Goal: Transaction & Acquisition: Purchase product/service

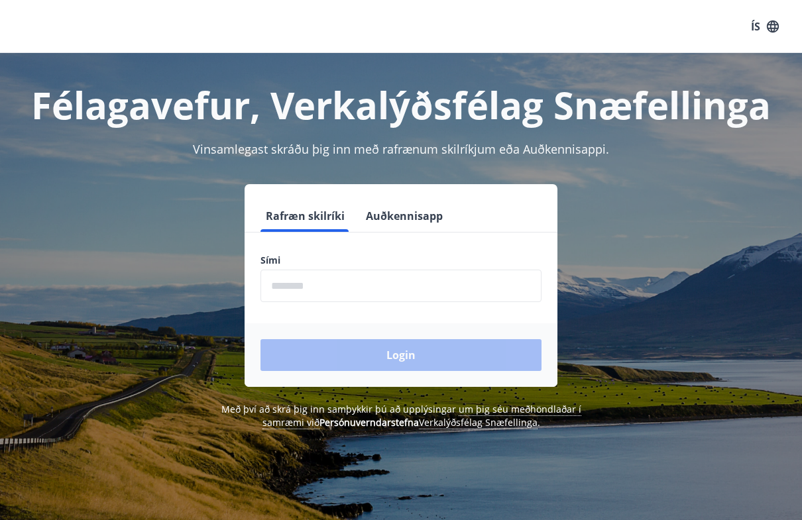
click at [448, 282] on input "phone" at bounding box center [401, 286] width 281 height 32
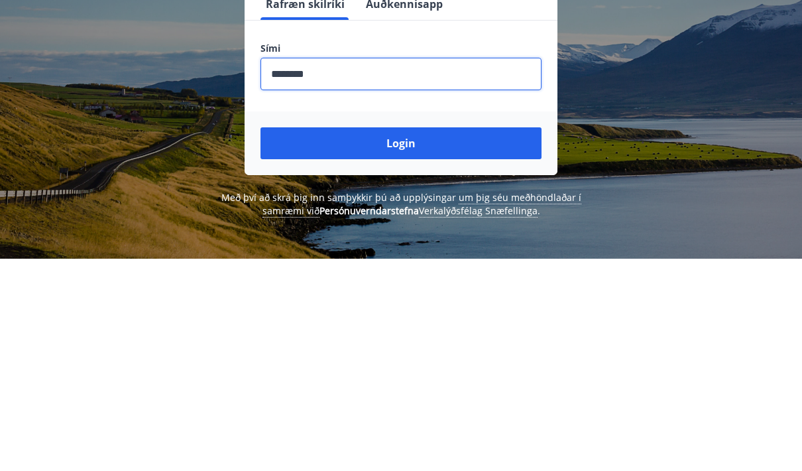
type input "********"
click at [507, 339] on button "Login" at bounding box center [401, 355] width 281 height 32
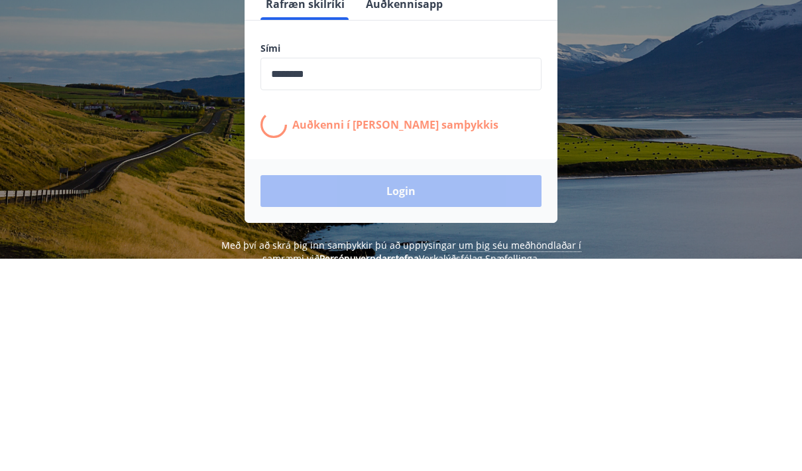
scroll to position [212, 0]
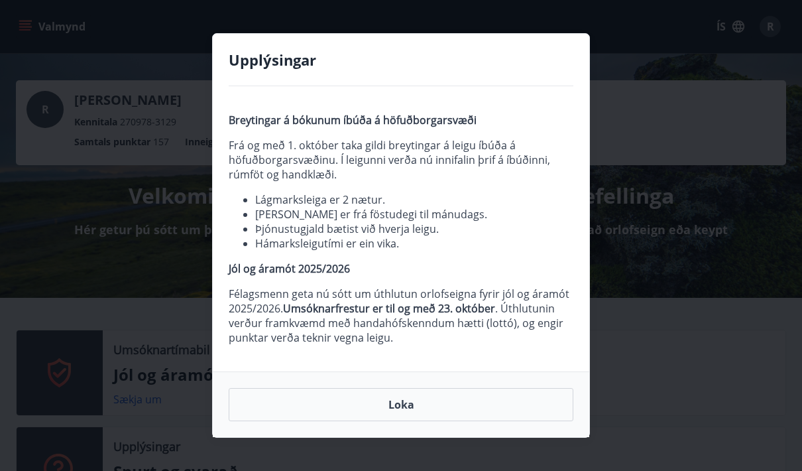
click at [448, 399] on button "Loka" at bounding box center [401, 404] width 345 height 33
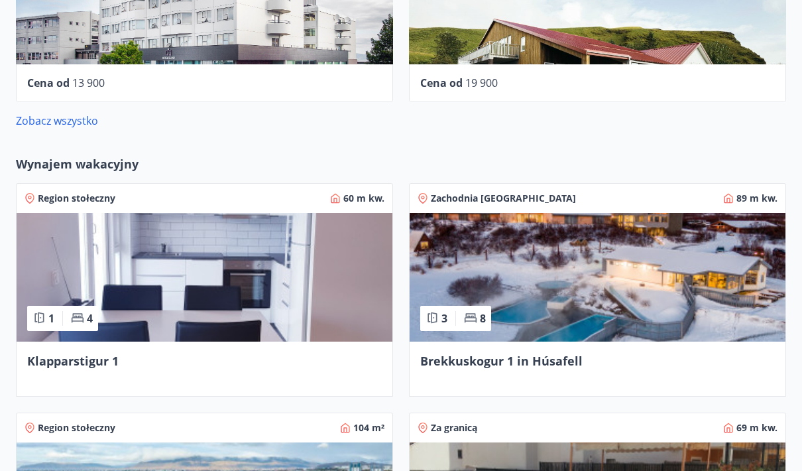
scroll to position [830, 0]
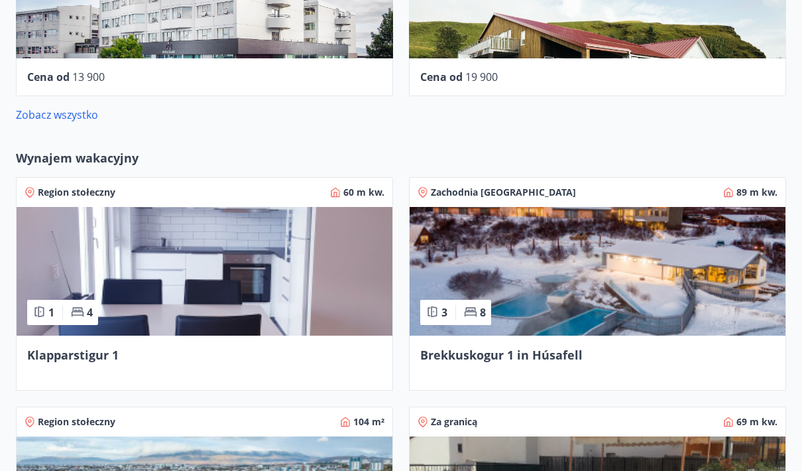
click at [127, 243] on img at bounding box center [205, 271] width 376 height 129
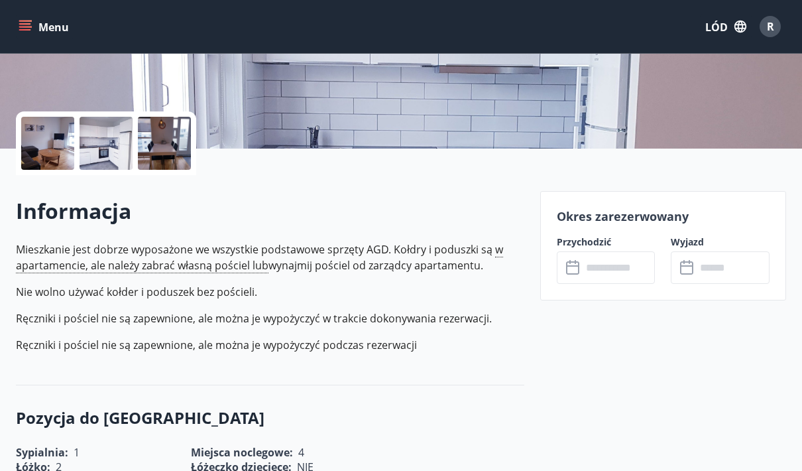
scroll to position [245, 0]
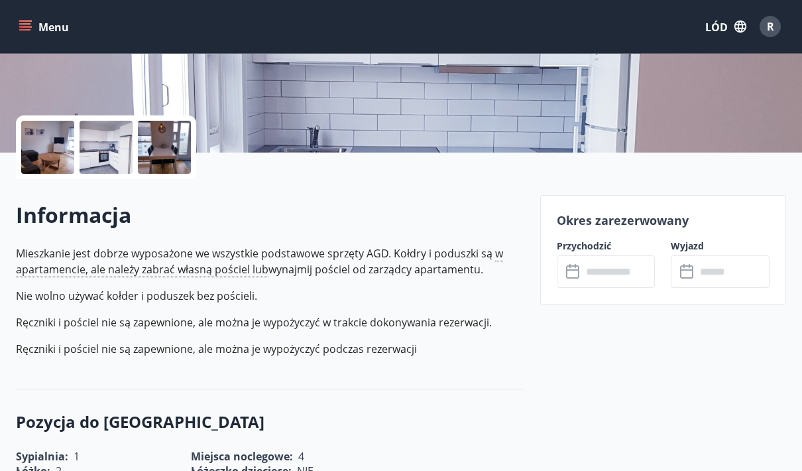
click at [656, 300] on div "Okres zarezerwowany Przychodzić ​ ​ Wyjazd ​ ​" at bounding box center [663, 249] width 246 height 109
click at [638, 267] on input "text" at bounding box center [619, 271] width 74 height 32
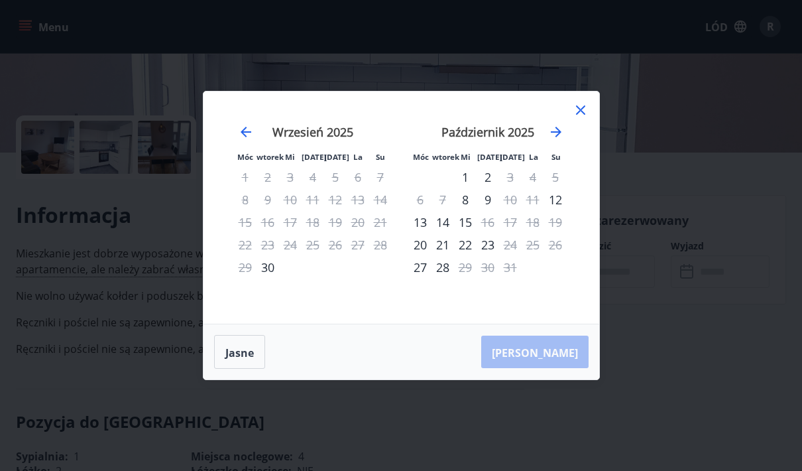
click at [583, 106] on icon at bounding box center [580, 109] width 9 height 9
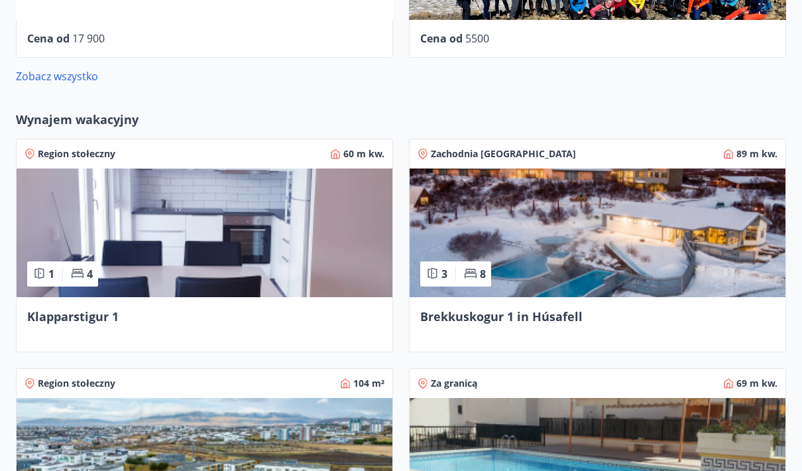
scroll to position [873, 0]
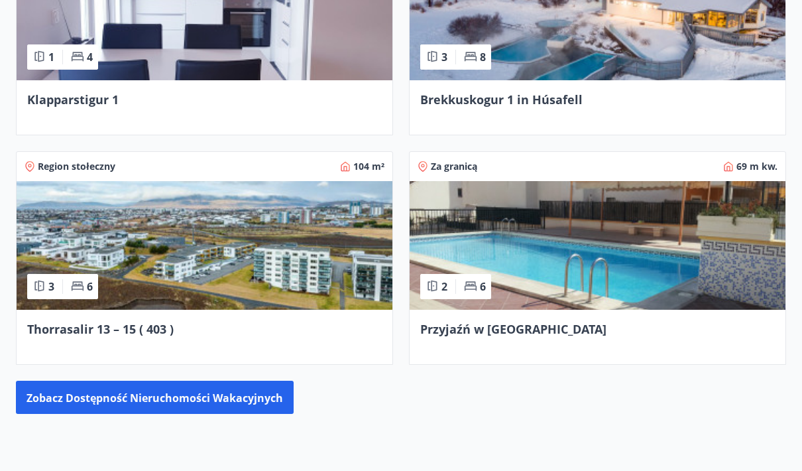
click at [192, 292] on img at bounding box center [205, 246] width 376 height 129
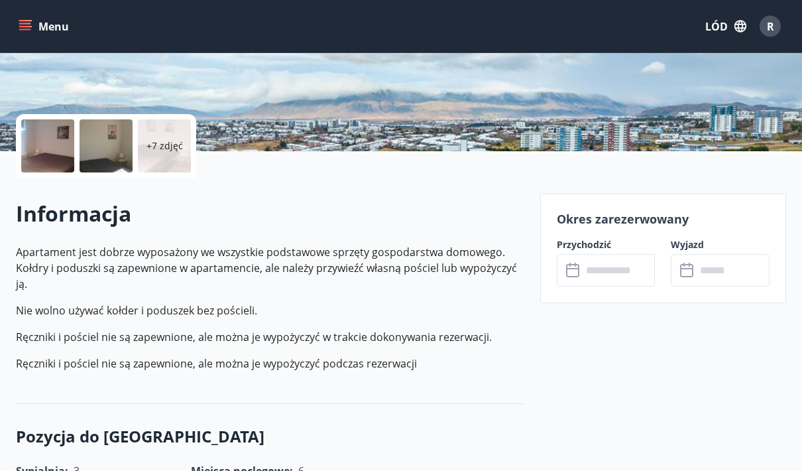
scroll to position [251, 0]
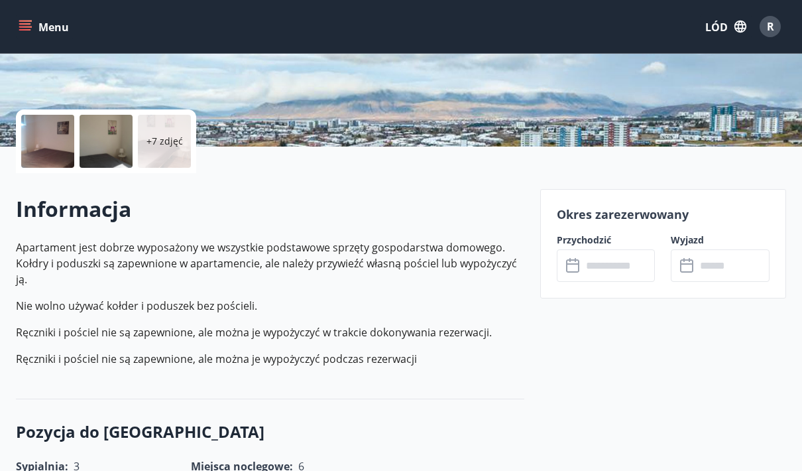
click at [633, 264] on input "text" at bounding box center [619, 265] width 74 height 32
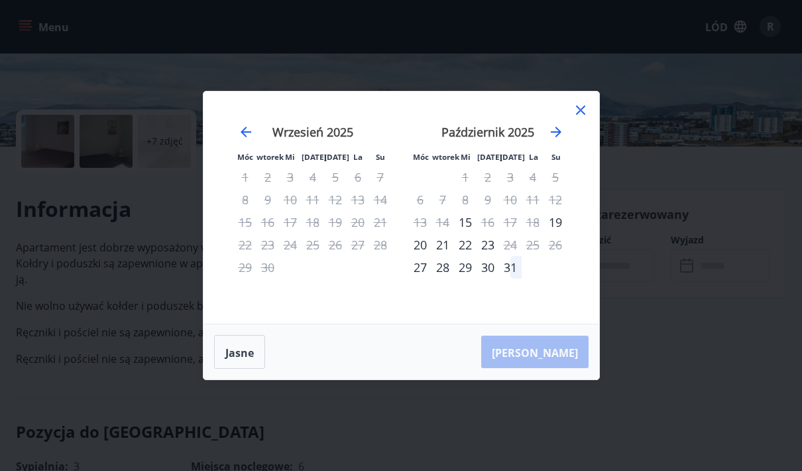
click at [583, 118] on icon at bounding box center [581, 110] width 16 height 16
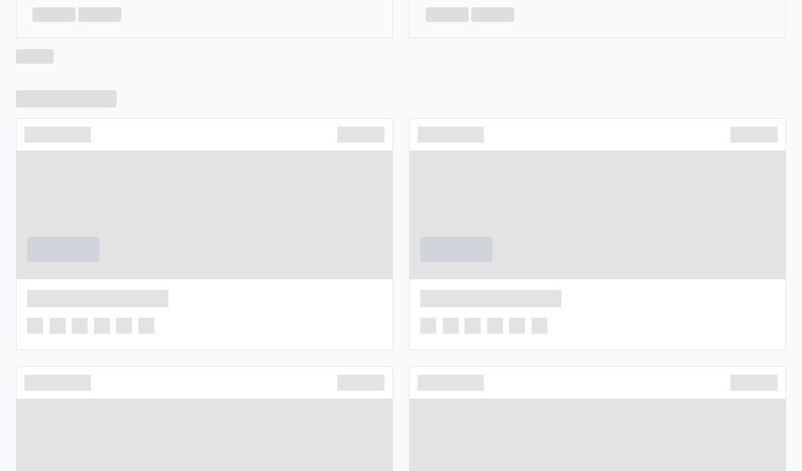
scroll to position [1111, 0]
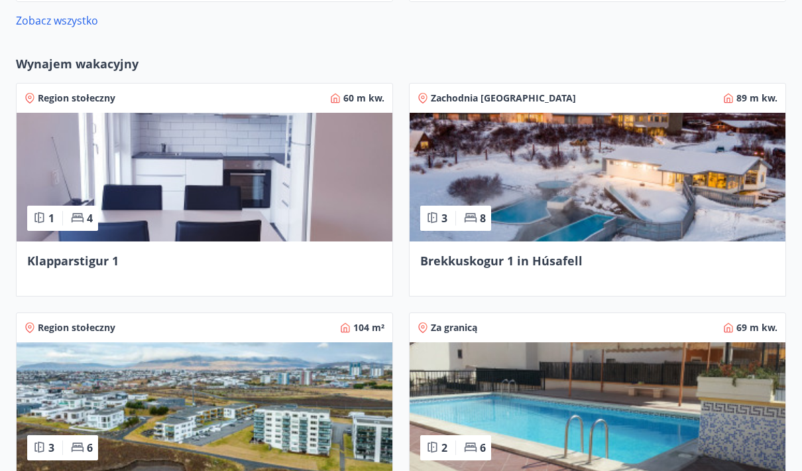
click at [684, 204] on img at bounding box center [598, 177] width 376 height 129
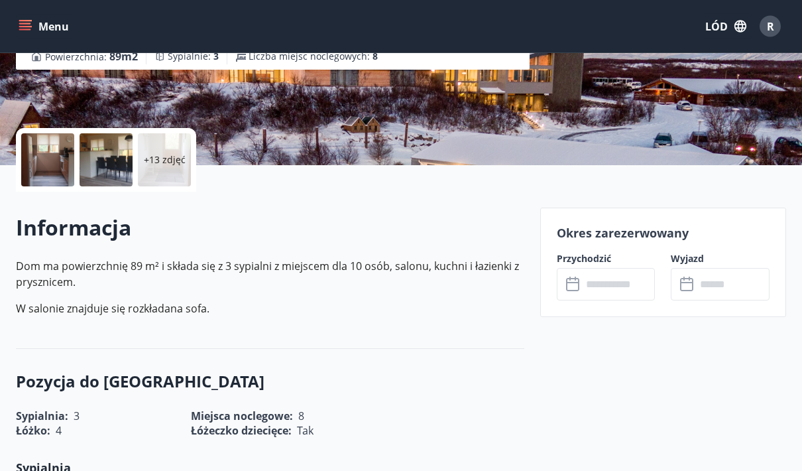
scroll to position [233, 0]
click at [640, 278] on input "text" at bounding box center [619, 284] width 74 height 32
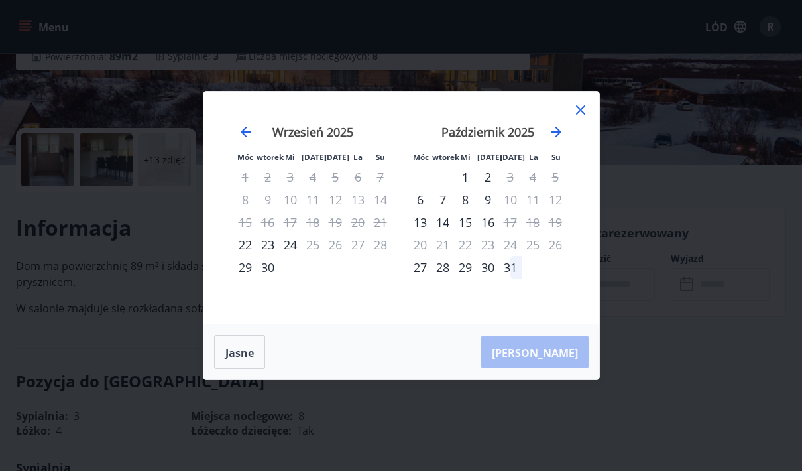
click at [695, 376] on div "Móc wtorek Mi Piątek Piątek La Su Móc wtorek Mi Piątek Piątek La Su Sierpień 20…" at bounding box center [401, 235] width 802 height 471
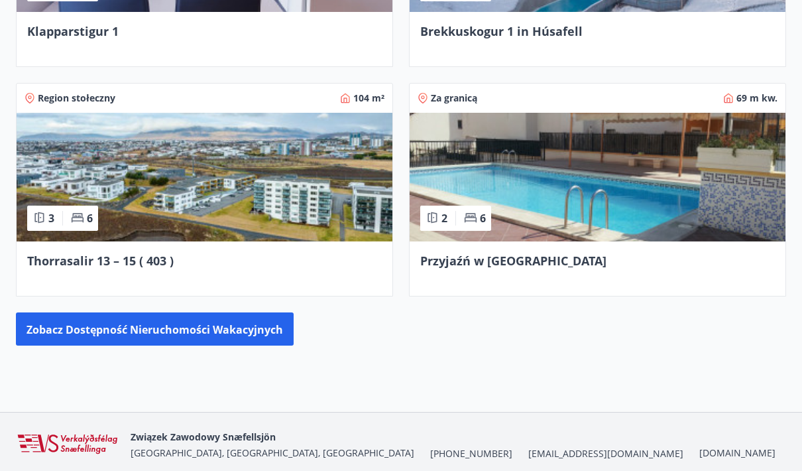
scroll to position [1207, 0]
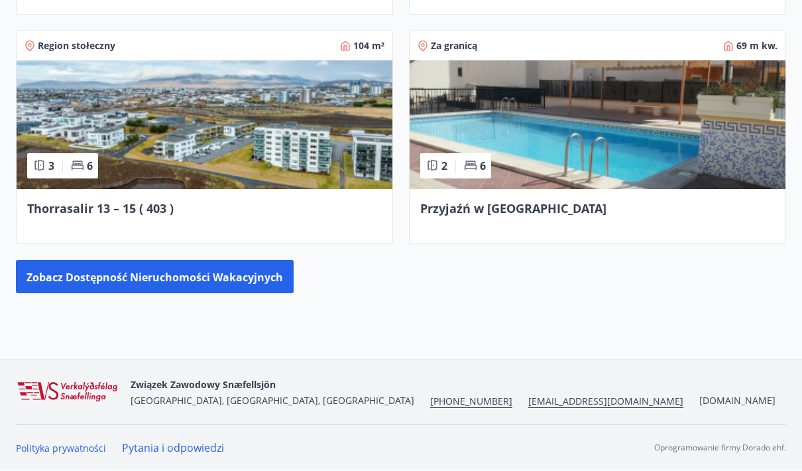
click at [107, 282] on font "Zobacz dostępność nieruchomości wakacyjnych" at bounding box center [155, 277] width 257 height 15
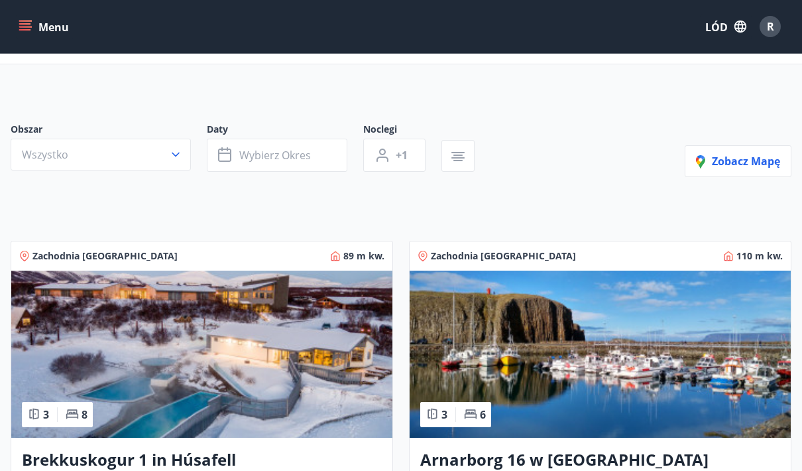
click at [172, 149] on icon "button" at bounding box center [175, 154] width 13 height 13
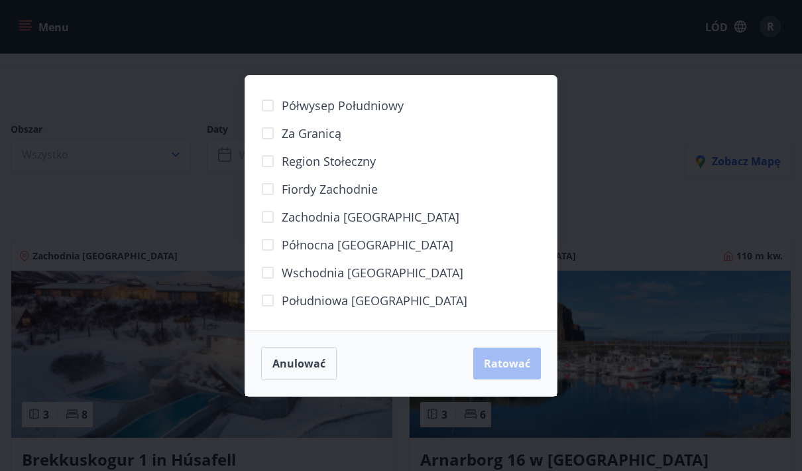
click at [196, 92] on div "Półwysep Południowy Za granicą Region stołeczny Fiordy Zachodnie Zachodnia Isla…" at bounding box center [401, 235] width 802 height 471
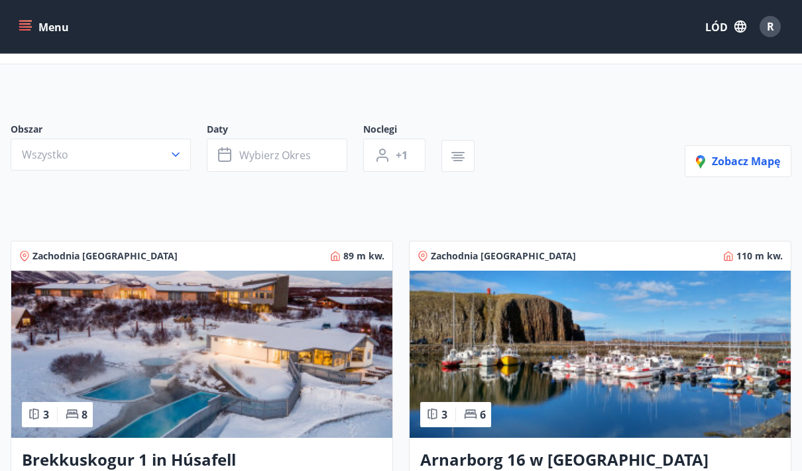
click at [328, 151] on button "Wybierz okres" at bounding box center [277, 155] width 141 height 33
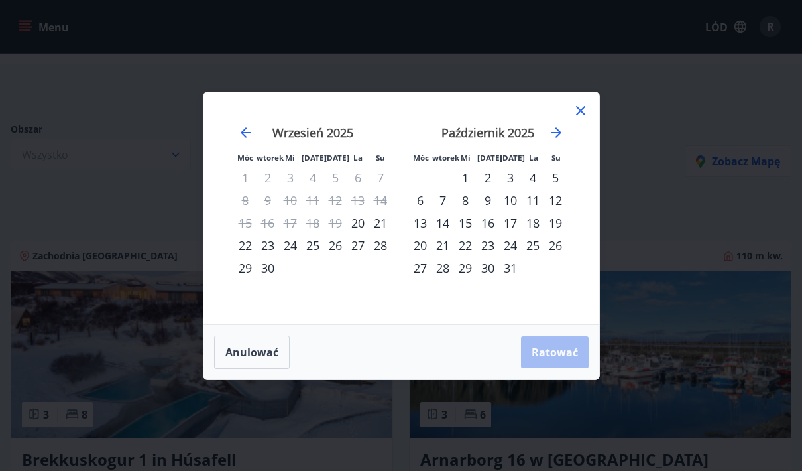
click at [516, 238] on font "24" at bounding box center [510, 245] width 13 height 16
click at [557, 242] on font "26" at bounding box center [555, 245] width 13 height 16
click at [516, 213] on div "17" at bounding box center [510, 223] width 23 height 23
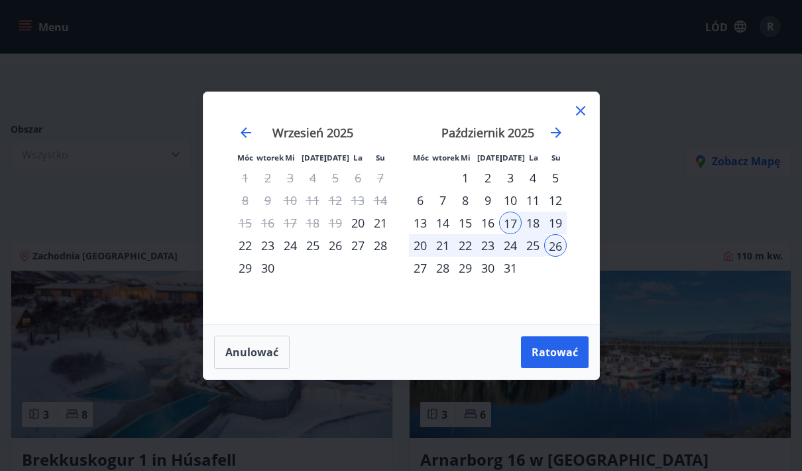
click at [564, 217] on div "19" at bounding box center [555, 223] width 23 height 23
click at [566, 348] on font "Ratować" at bounding box center [555, 352] width 46 height 15
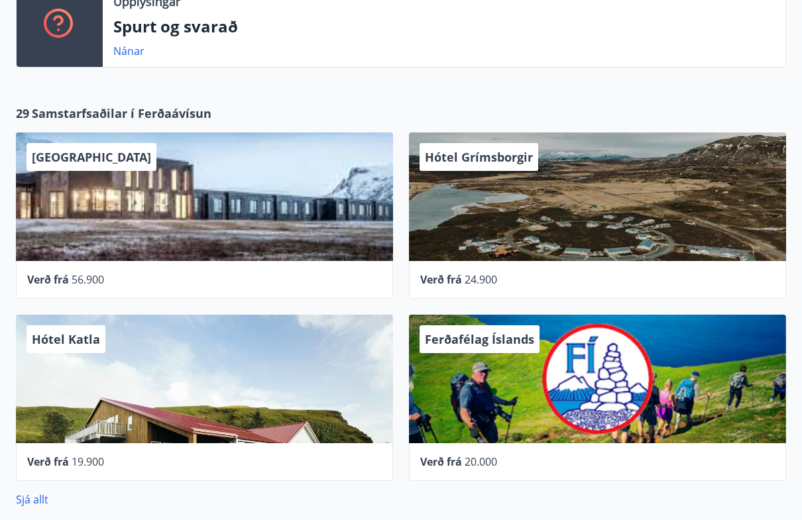
scroll to position [444, 0]
click at [156, 200] on div "[GEOGRAPHIC_DATA]" at bounding box center [204, 197] width 377 height 129
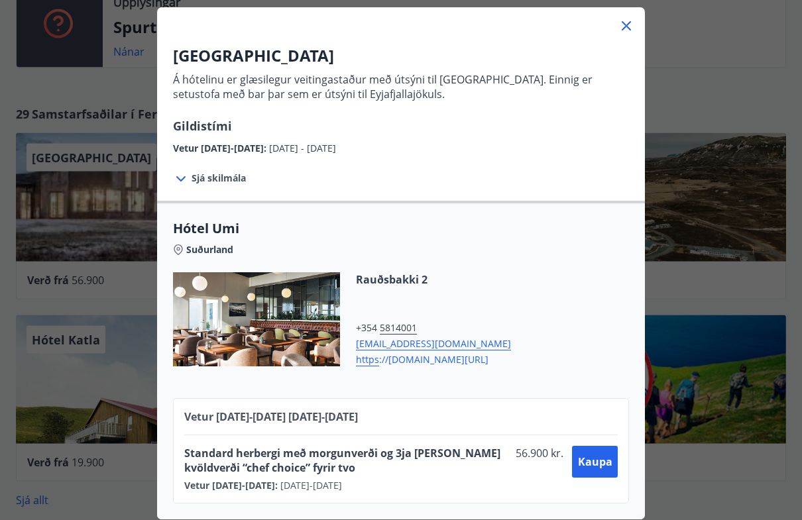
scroll to position [72, 0]
click at [623, 32] on icon at bounding box center [627, 27] width 16 height 16
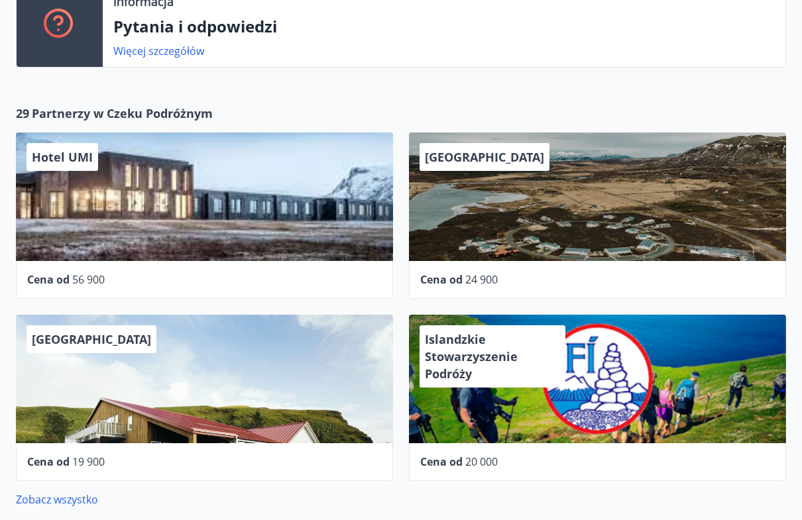
click at [138, 113] on font "Partnerzy w Czeku Podróżnym" at bounding box center [122, 114] width 181 height 16
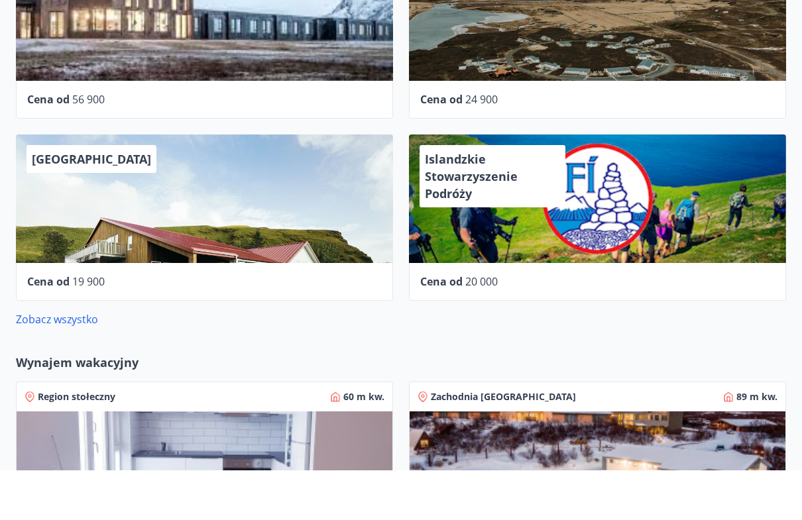
scroll to position [578, 0]
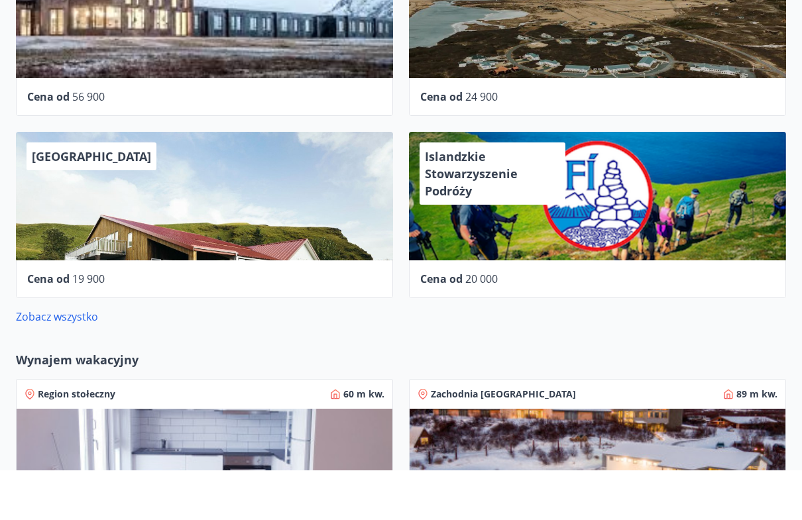
click at [48, 359] on font "Zobacz wszystko" at bounding box center [57, 366] width 82 height 15
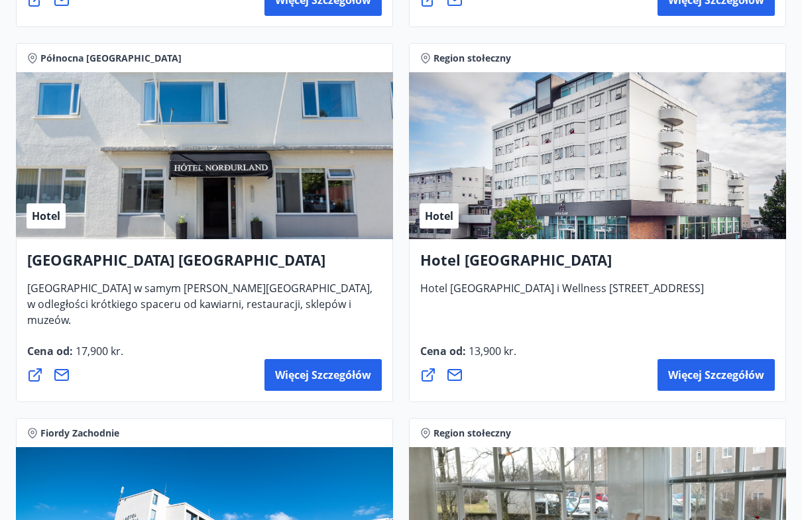
scroll to position [2828, 0]
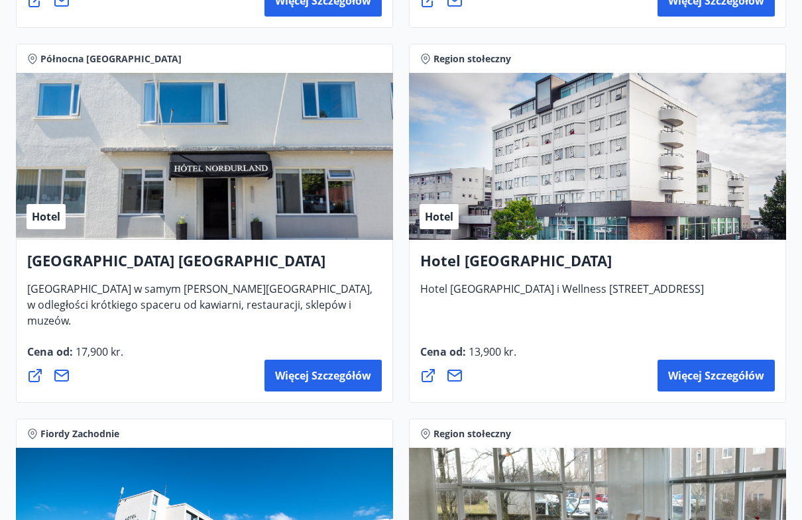
click at [731, 380] on font "Więcej szczegółów" at bounding box center [716, 376] width 96 height 15
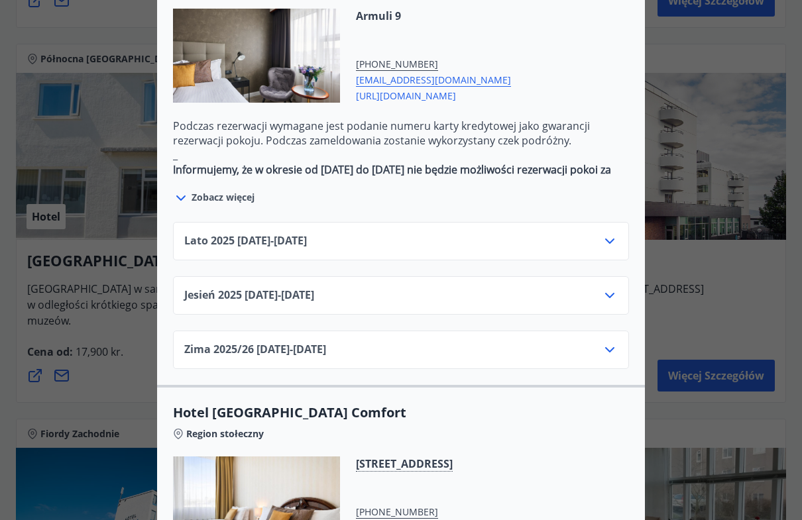
scroll to position [833, 0]
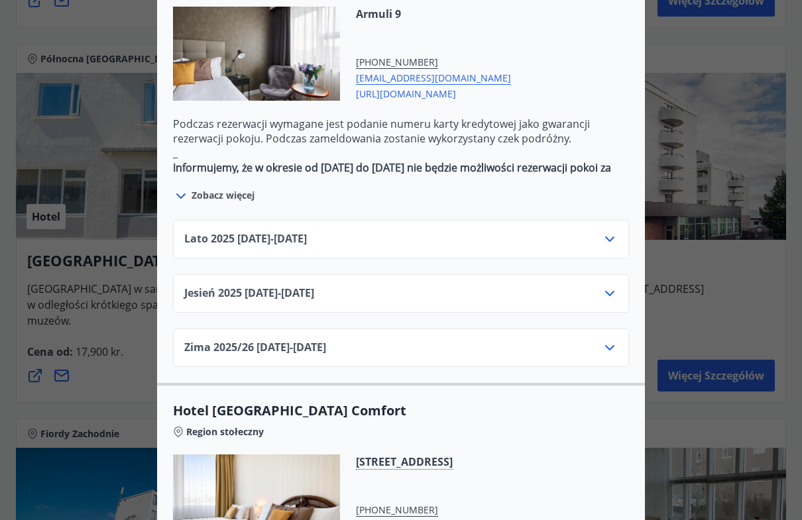
click at [613, 286] on icon at bounding box center [610, 294] width 16 height 16
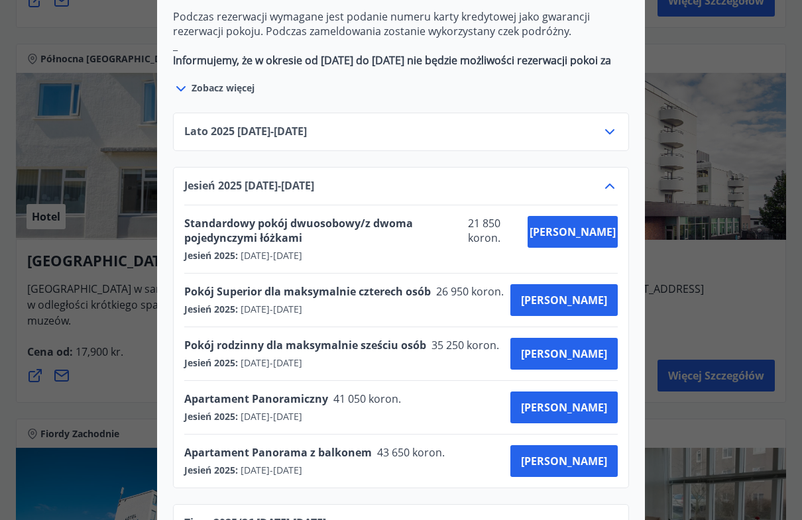
scroll to position [941, 0]
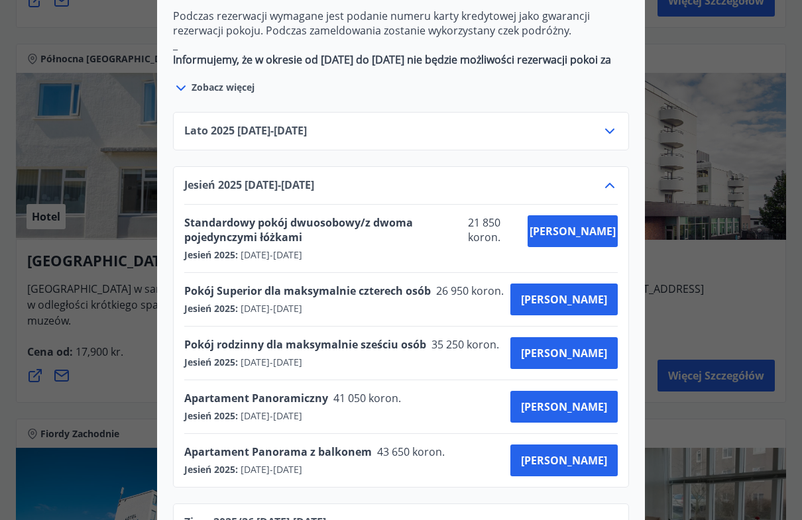
click at [737, 294] on div at bounding box center [401, 260] width 802 height 520
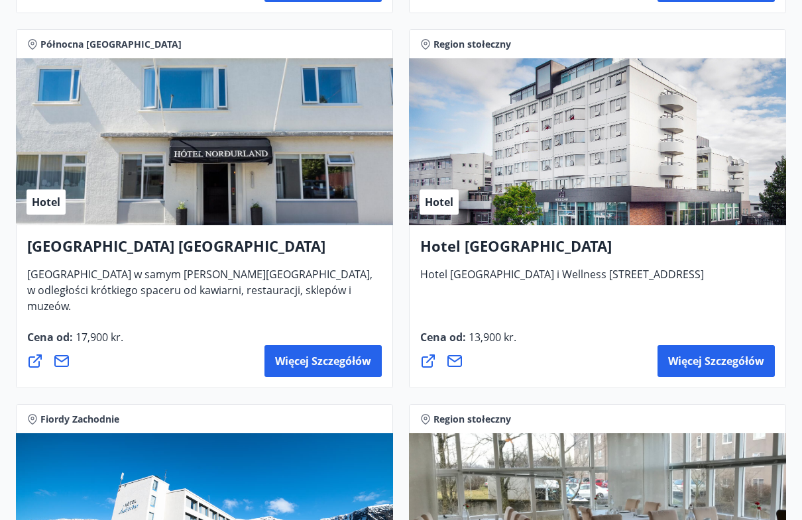
scroll to position [2841, 0]
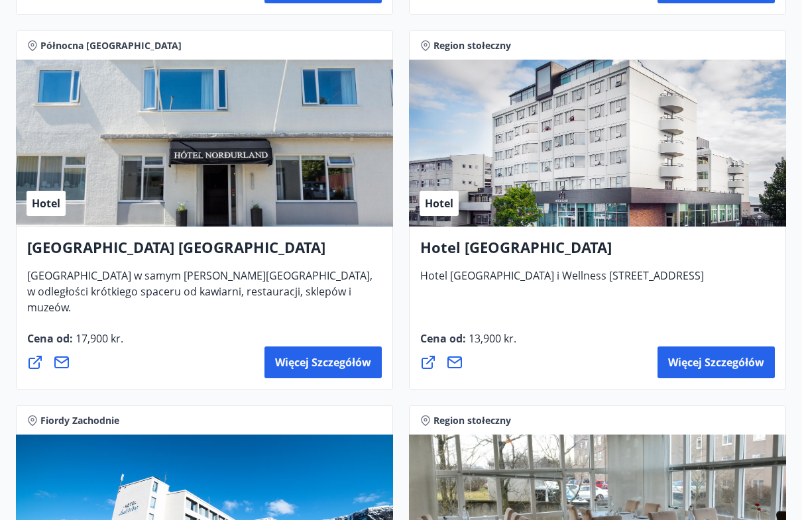
click at [739, 362] on font "Więcej szczegółów" at bounding box center [716, 363] width 96 height 15
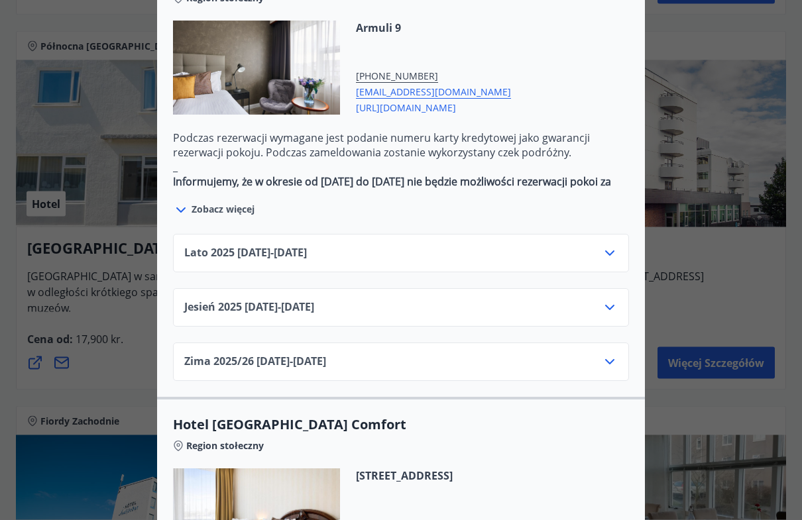
scroll to position [829, 0]
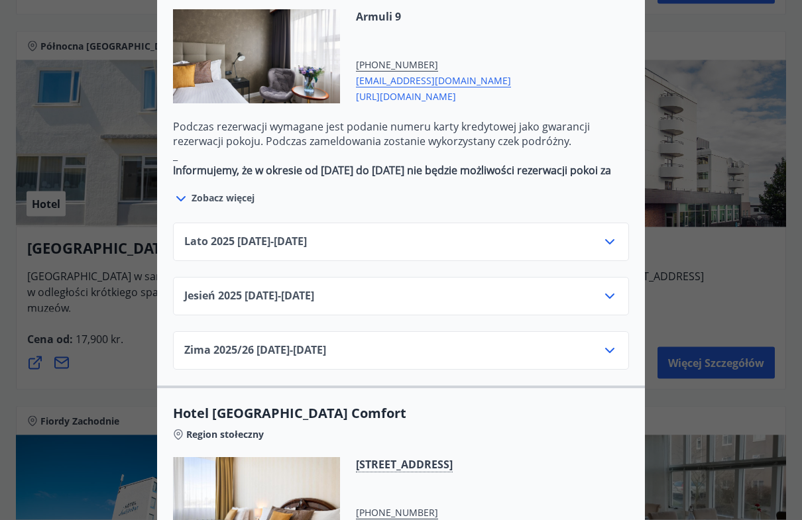
click at [605, 289] on icon at bounding box center [610, 297] width 16 height 16
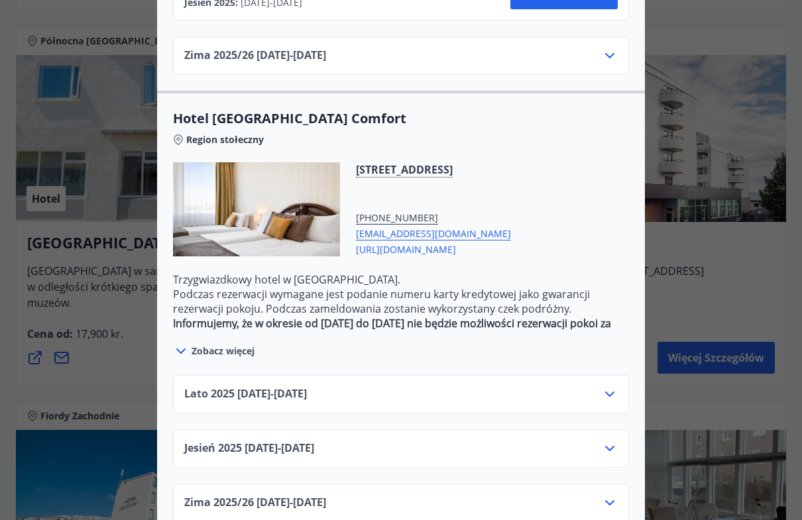
scroll to position [2866, 0]
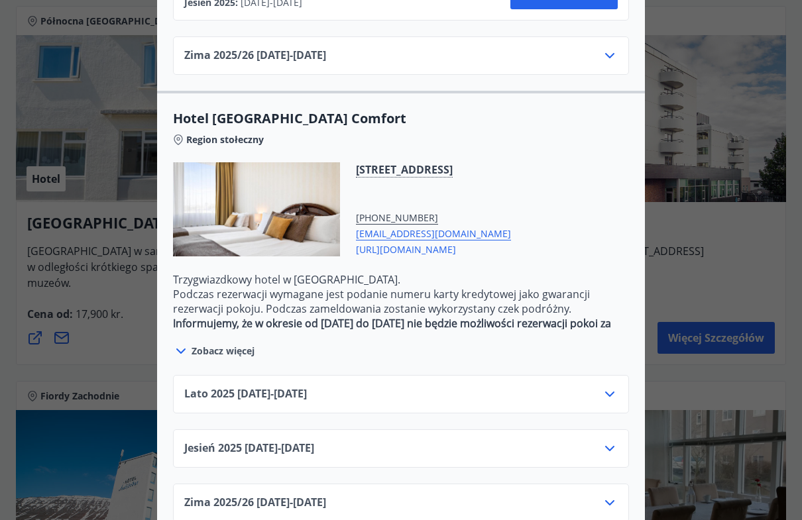
click at [612, 430] on div "Jesień [PHONE_NUMBER][DATE] - [DATE]" at bounding box center [401, 449] width 456 height 38
click at [611, 441] on icon at bounding box center [610, 449] width 16 height 16
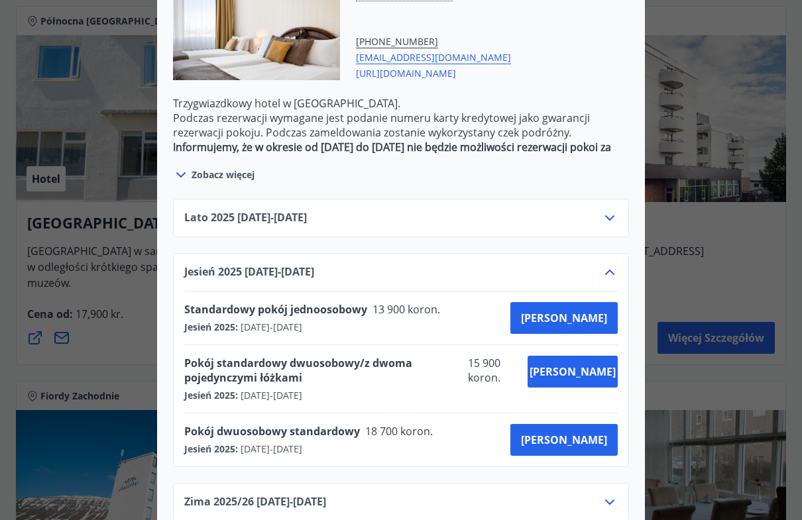
scroll to position [1584, 0]
click at [603, 434] on font "[PERSON_NAME]" at bounding box center [564, 441] width 86 height 15
